Goal: Task Accomplishment & Management: Complete application form

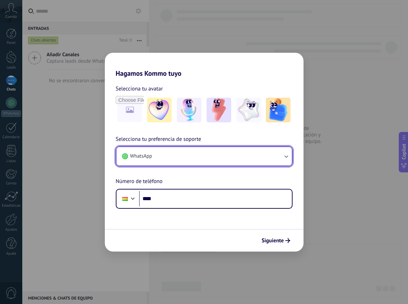
click at [171, 156] on button "WhatsApp" at bounding box center [203, 156] width 175 height 18
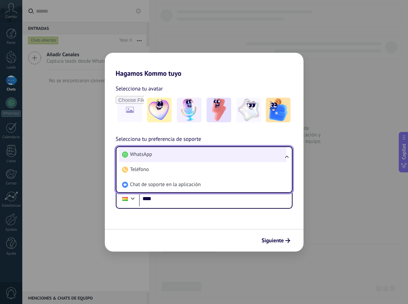
click at [181, 153] on li "WhatsApp" at bounding box center [202, 154] width 167 height 15
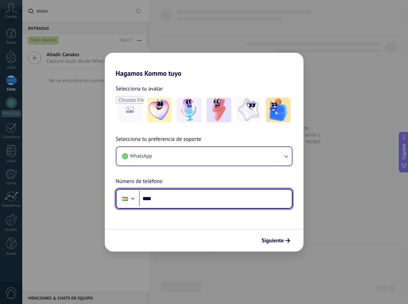
click at [197, 197] on input "****" at bounding box center [215, 199] width 153 height 16
type input "**********"
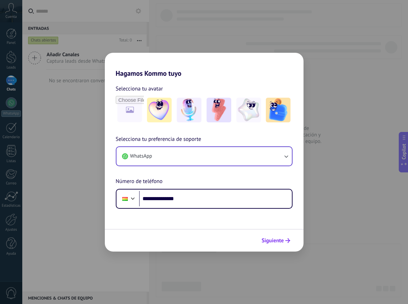
click at [267, 238] on span "Siguiente" at bounding box center [273, 240] width 22 height 5
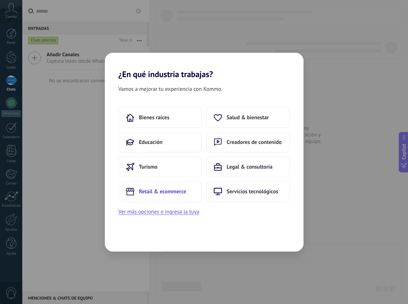
click at [198, 192] on button "Retail & ecommerce" at bounding box center [160, 191] width 84 height 21
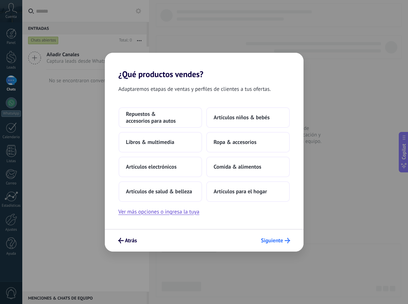
click at [272, 238] on span "Siguiente" at bounding box center [272, 240] width 22 height 5
click at [247, 189] on span "Artículos para el hogar" at bounding box center [240, 191] width 53 height 7
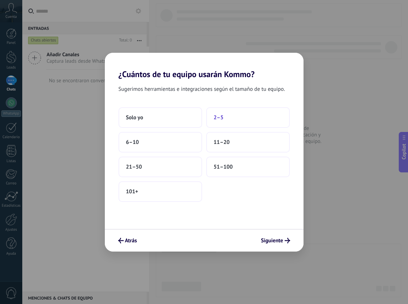
click at [247, 115] on button "2–5" at bounding box center [248, 117] width 84 height 21
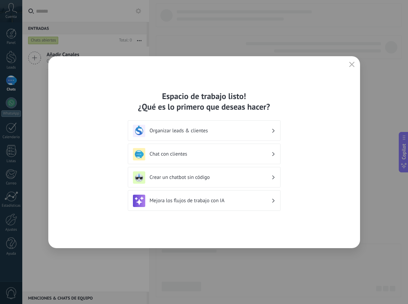
click at [219, 135] on div "Organizar leads & clientes" at bounding box center [204, 131] width 142 height 12
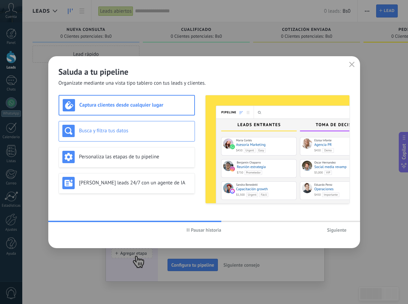
click at [138, 133] on h3 "Busca y filtra tus datos" at bounding box center [135, 130] width 112 height 7
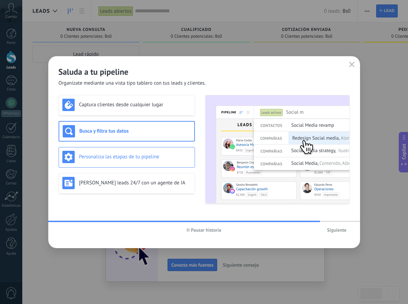
click at [147, 151] on div "Personaliza las etapas de tu pipeline" at bounding box center [126, 157] width 129 height 12
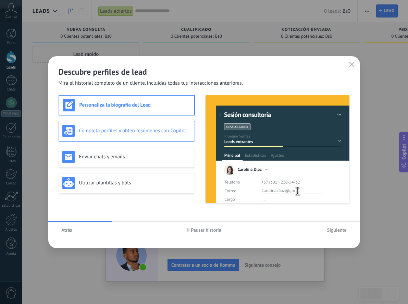
click at [165, 134] on h3 "Completa perfiles y obtén resúmenes con Copilot" at bounding box center [135, 130] width 112 height 7
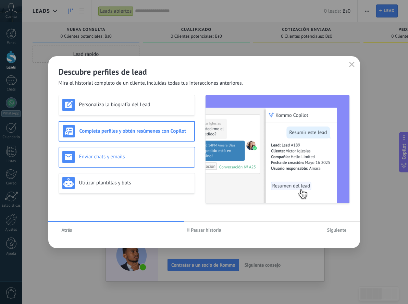
click at [164, 158] on h3 "Enviar chats y emails" at bounding box center [135, 156] width 112 height 7
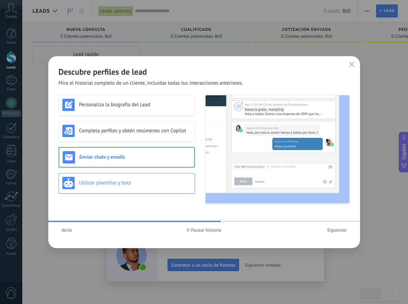
click at [165, 185] on h3 "Utilizar plantillas y bots" at bounding box center [135, 182] width 112 height 7
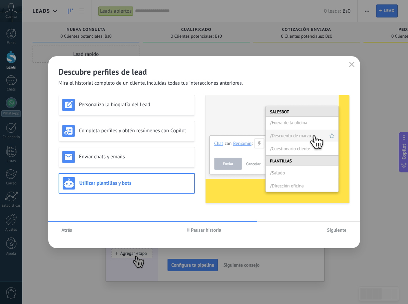
click at [342, 230] on span "Siguiente" at bounding box center [337, 229] width 20 height 5
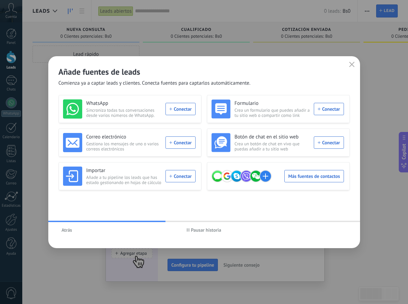
click at [213, 232] on span "Pausar historia" at bounding box center [206, 229] width 30 height 5
